Goal: Transaction & Acquisition: Book appointment/travel/reservation

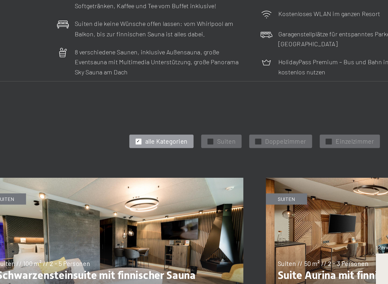
scroll to position [112, 0]
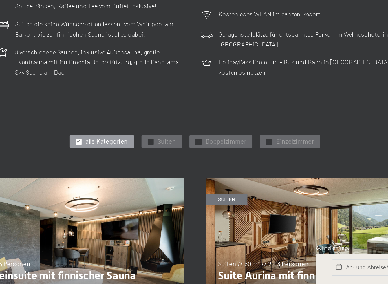
click at [200, 192] on span "Doppelzimmer" at bounding box center [213, 195] width 26 height 6
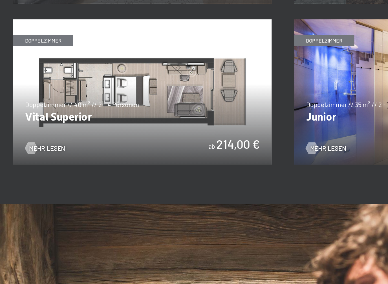
scroll to position [316, 0]
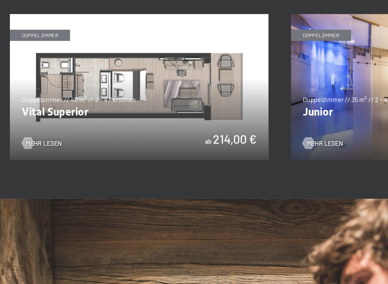
click at [119, 114] on img at bounding box center [106, 159] width 162 height 91
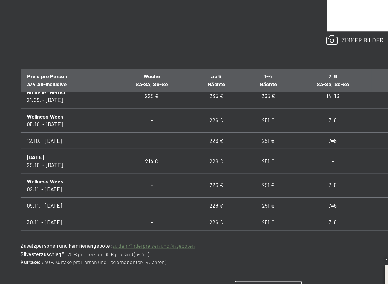
scroll to position [18, 0]
click at [73, 245] on span "Zurück zur Übersicht" at bounding box center [65, 280] width 45 height 5
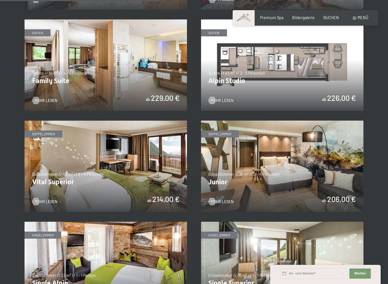
scroll to position [615, 0]
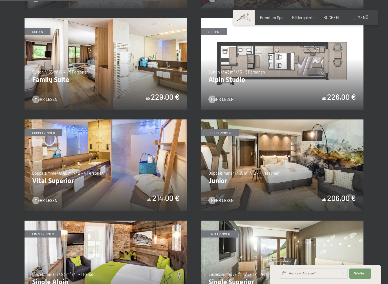
click at [100, 182] on img at bounding box center [106, 164] width 162 height 91
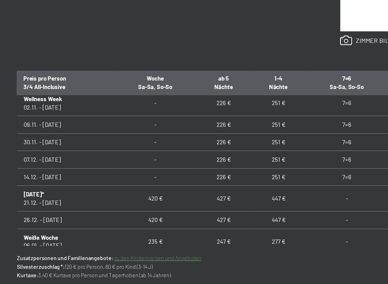
click at [60, 180] on div "Anfragen Buchen Doppelzimmer // 40 m² // 2 - 4 Personen Vital Superior ab 214,0…" at bounding box center [193, 106] width 375 height 335
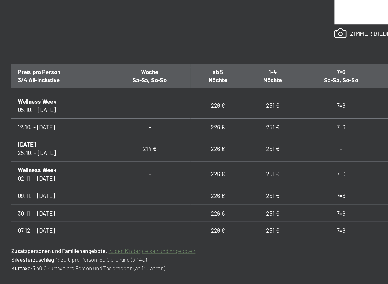
scroll to position [29, 0]
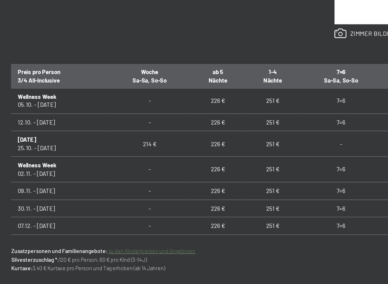
click at [46, 229] on td "14.12. - [DATE]" at bounding box center [56, 234] width 62 height 11
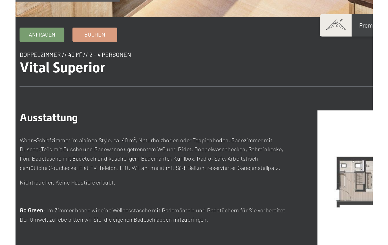
scroll to position [183, 0]
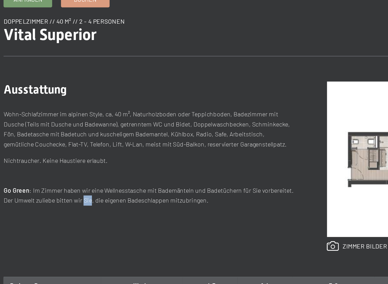
click at [25, 142] on p "Nichtraucher. Keine Haustiere erlaubt." at bounding box center [118, 145] width 186 height 6
click at [26, 115] on div "Ausstattung Wohn-Schlafzimmer im alpinen Style, ca. 40 m², Naturholzboden oder …" at bounding box center [118, 148] width 186 height 108
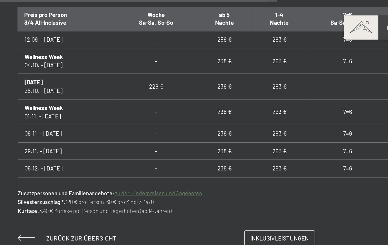
scroll to position [473, 0]
click at [48, 129] on p "Zusatzpersonen und Familienangebote: zu den Kinderpreisen und Angeboten Silvest…" at bounding box center [194, 129] width 338 height 17
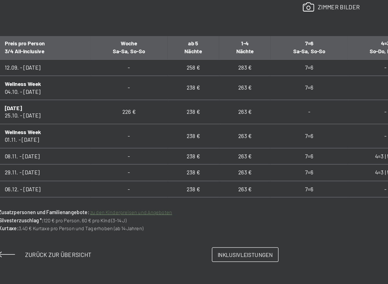
click at [50, 152] on td "29.11. - [DATE]" at bounding box center [56, 157] width 62 height 11
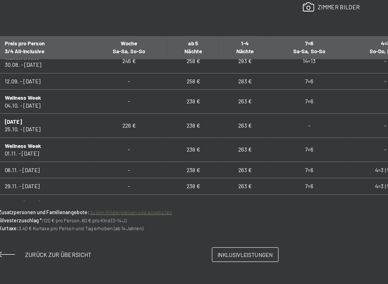
scroll to position [462, 0]
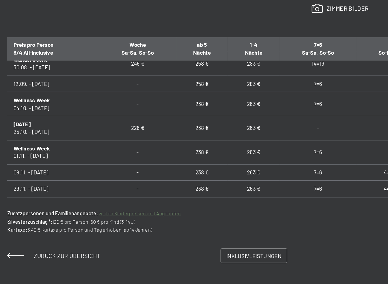
click at [210, 135] on td "7=6" at bounding box center [235, 143] width 52 height 16
click at [215, 135] on td "7=6" at bounding box center [235, 143] width 52 height 16
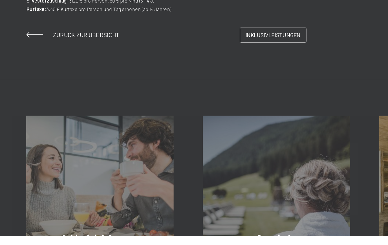
scroll to position [418, 0]
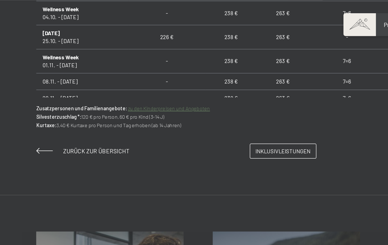
click at [27, 101] on span at bounding box center [30, 103] width 11 height 4
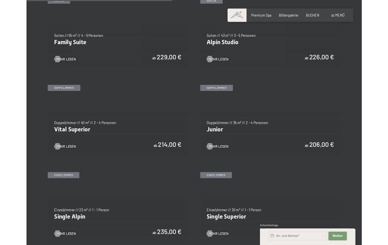
scroll to position [642, 0]
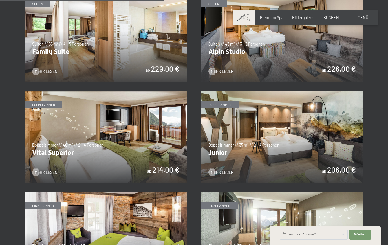
click at [91, 143] on img at bounding box center [106, 137] width 162 height 91
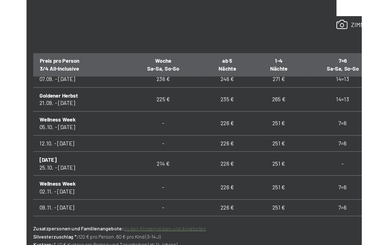
scroll to position [0, 0]
